Goal: Obtain resource: Download file/media

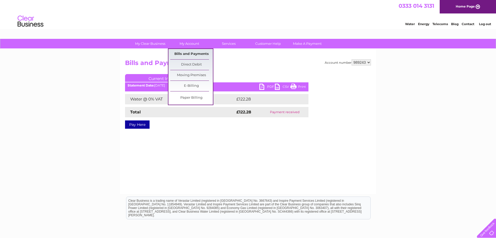
click at [192, 52] on link "Bills and Payments" at bounding box center [191, 54] width 43 height 10
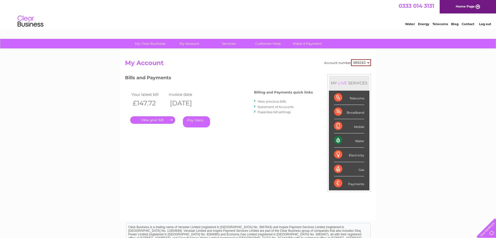
click at [351, 143] on div "Water" at bounding box center [349, 140] width 30 height 14
click at [357, 142] on div "Water" at bounding box center [349, 140] width 30 height 14
click at [340, 140] on div "Water" at bounding box center [349, 140] width 30 height 14
click at [270, 102] on link "View previous bills" at bounding box center [272, 101] width 28 height 4
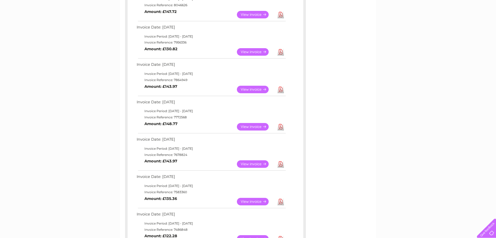
scroll to position [132, 0]
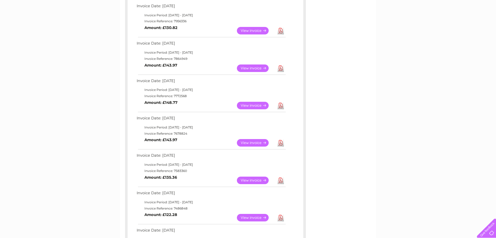
click at [253, 179] on link "View" at bounding box center [256, 179] width 38 height 7
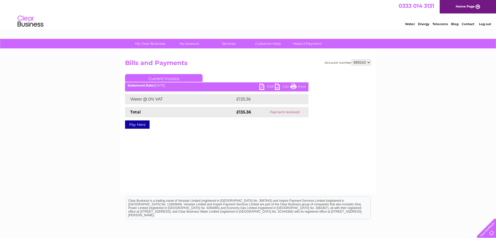
click at [269, 86] on link "PDF" at bounding box center [268, 86] width 16 height 7
